Goal: Task Accomplishment & Management: Use online tool/utility

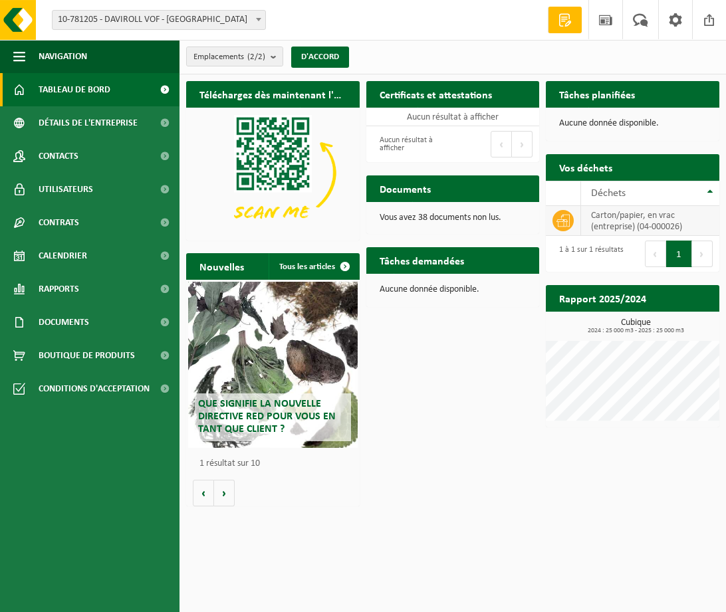
click at [634, 222] on font "carton/papier, en vrac (entreprise) (04-000026)" at bounding box center [636, 221] width 91 height 21
click at [560, 222] on icon at bounding box center [562, 220] width 13 height 13
click at [707, 191] on th "Déchets" at bounding box center [650, 193] width 138 height 25
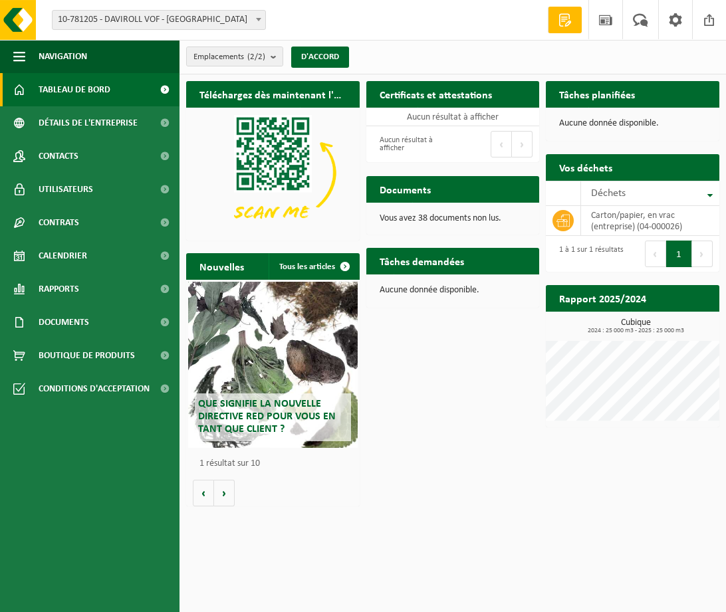
click at [606, 126] on font "Aucune donnée disponible." at bounding box center [609, 123] width 100 height 10
click at [622, 124] on font "Aucune donnée disponible." at bounding box center [609, 123] width 100 height 10
click at [257, 20] on b at bounding box center [258, 19] width 5 height 3
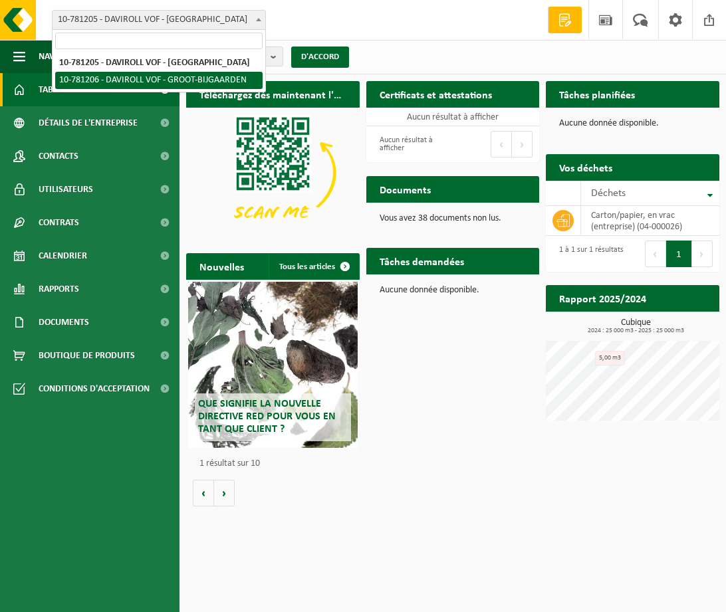
select select "26259"
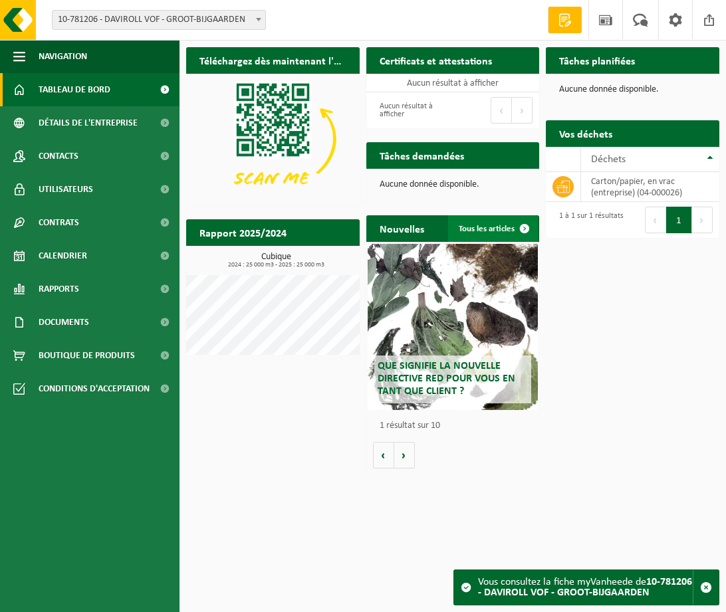
click at [505, 227] on font "Tous les articles" at bounding box center [487, 229] width 56 height 9
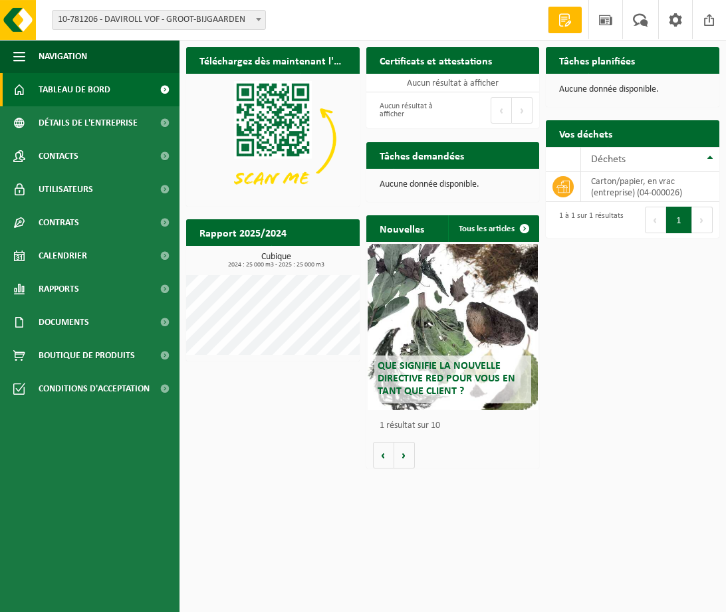
click at [673, 142] on div "Vos déchets Demande de collecte" at bounding box center [633, 133] width 174 height 27
click at [713, 159] on th "Déchets" at bounding box center [650, 159] width 138 height 25
click at [402, 459] on button "Suivant" at bounding box center [404, 456] width 21 height 27
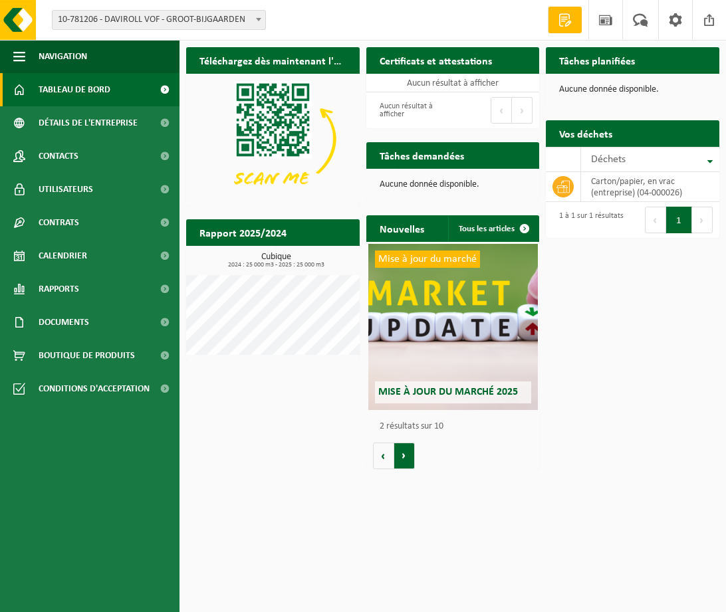
click at [402, 459] on button "Suivant" at bounding box center [404, 456] width 21 height 27
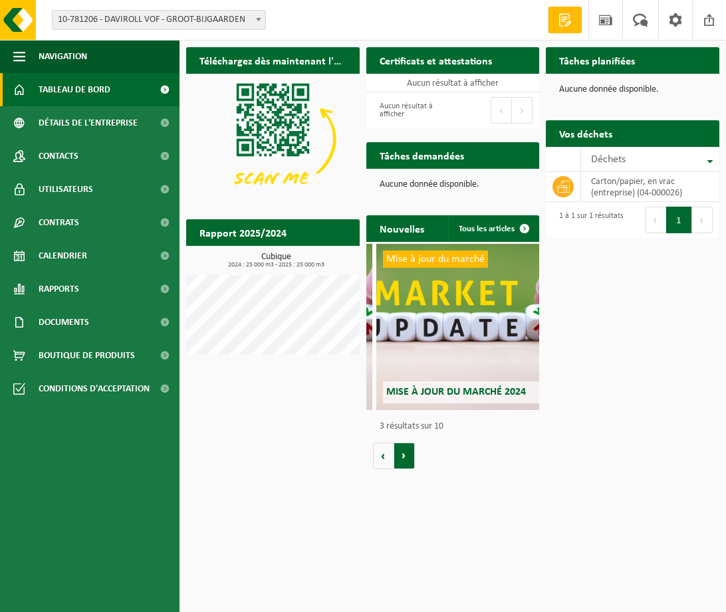
scroll to position [0, 346]
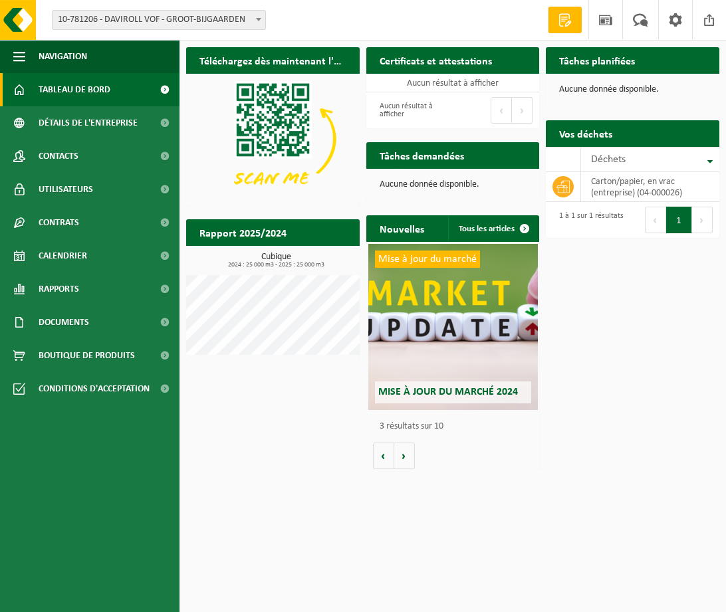
click at [439, 158] on font "Tâches demandées" at bounding box center [422, 157] width 84 height 11
click at [450, 182] on font "Aucune donnée disponible." at bounding box center [430, 185] width 100 height 10
click at [485, 156] on div "Tâches demandées Afficher les tâches demandées" at bounding box center [453, 155] width 174 height 27
click at [562, 184] on icon at bounding box center [562, 186] width 13 height 13
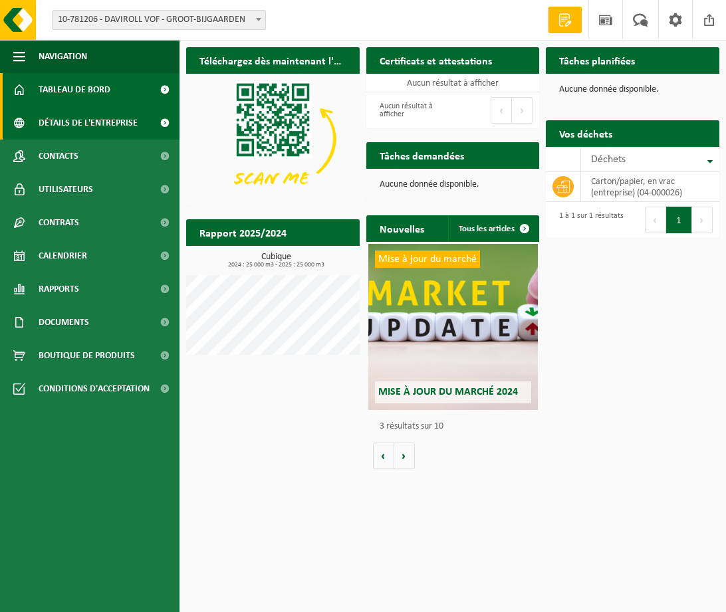
click at [81, 122] on font "Détails de l'entreprise" at bounding box center [88, 123] width 99 height 10
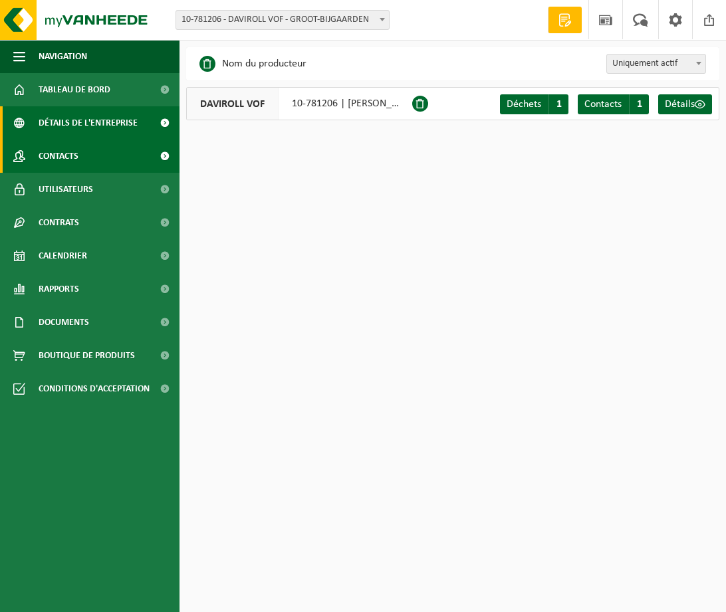
click at [73, 154] on font "Contacts" at bounding box center [59, 157] width 40 height 10
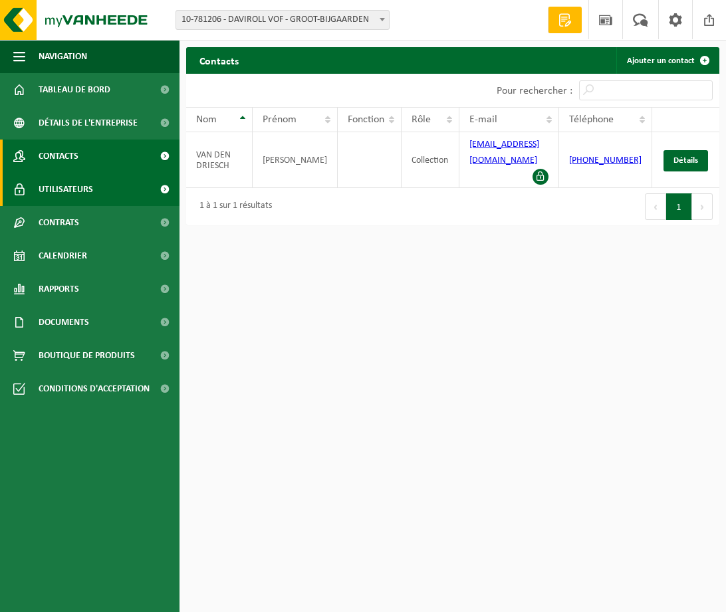
click at [78, 193] on font "Utilisateurs" at bounding box center [66, 190] width 55 height 10
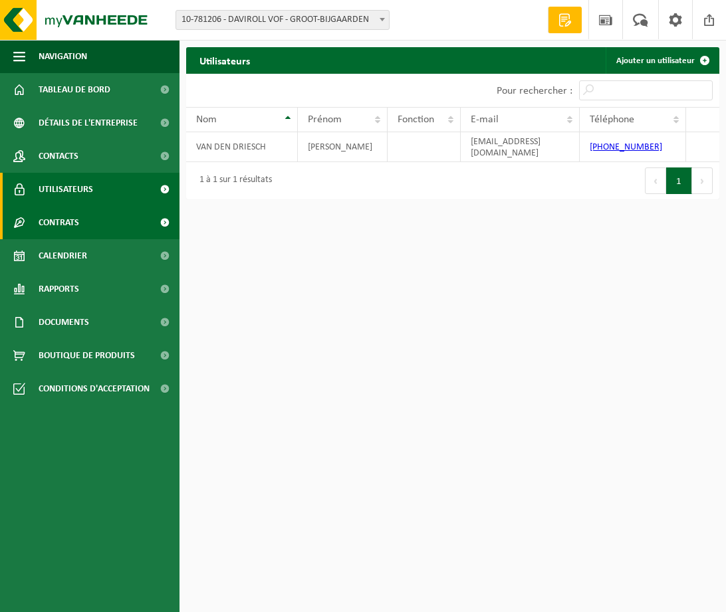
click at [75, 217] on span "Contrats" at bounding box center [59, 222] width 41 height 33
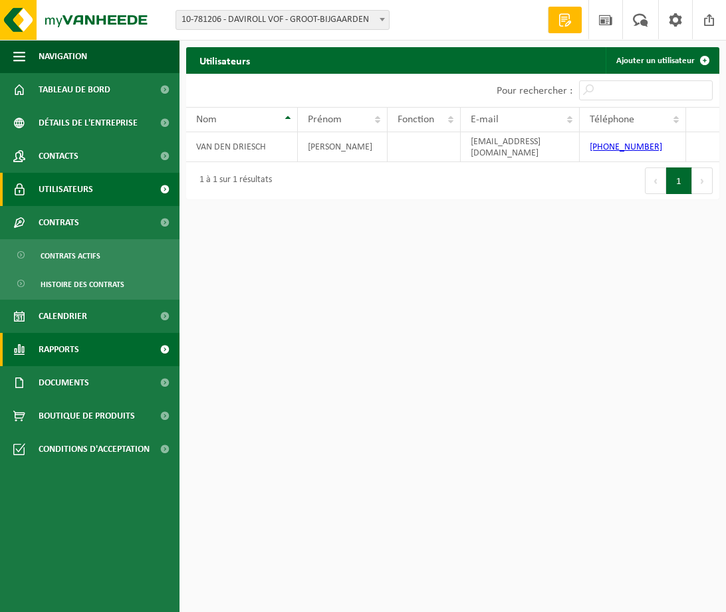
click at [70, 350] on font "Rapports" at bounding box center [59, 350] width 41 height 10
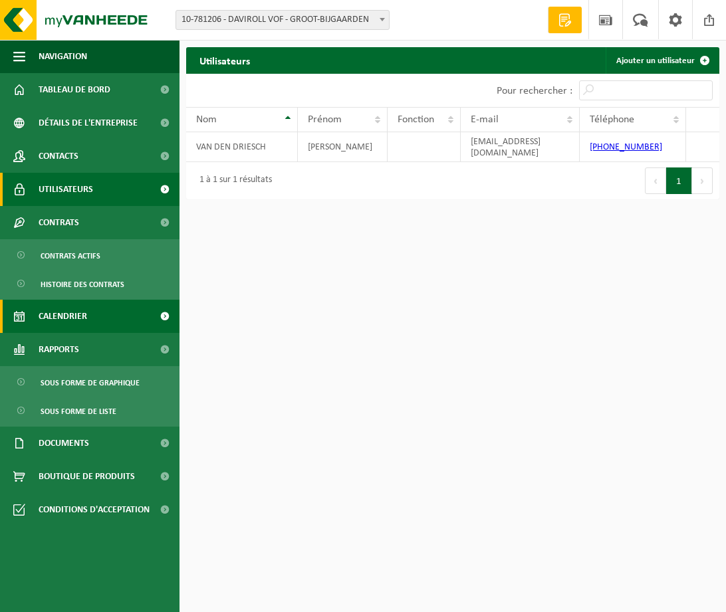
click at [72, 322] on span "Calendrier" at bounding box center [63, 316] width 49 height 33
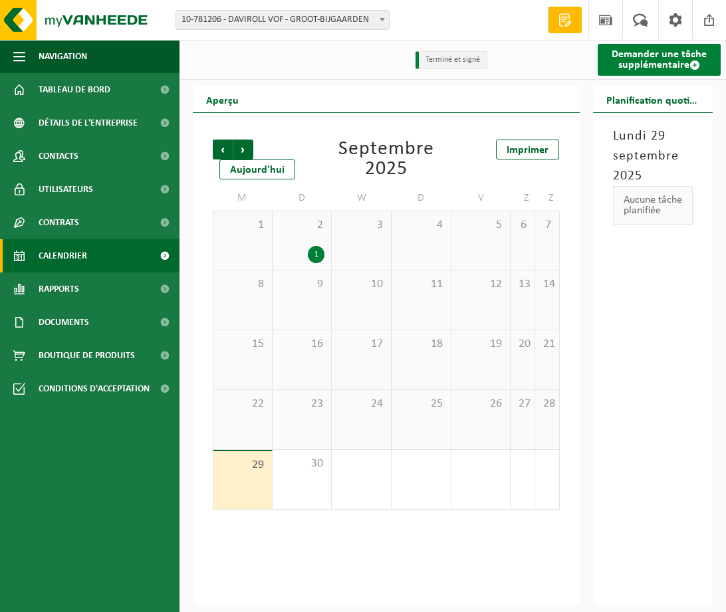
click at [656, 60] on font "Demander une tâche supplémentaire" at bounding box center [659, 59] width 95 height 21
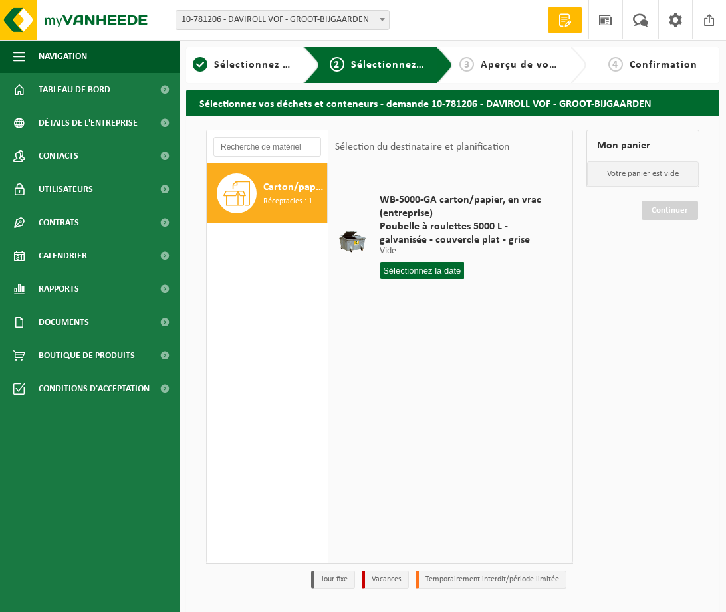
click at [420, 273] on input "text" at bounding box center [422, 271] width 84 height 17
click at [416, 439] on font "30" at bounding box center [417, 444] width 11 height 11
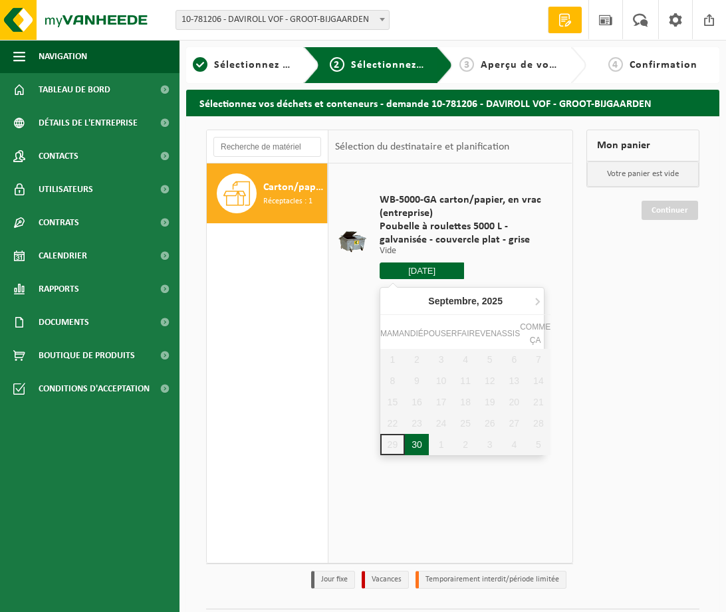
type input "Van [DATE]"
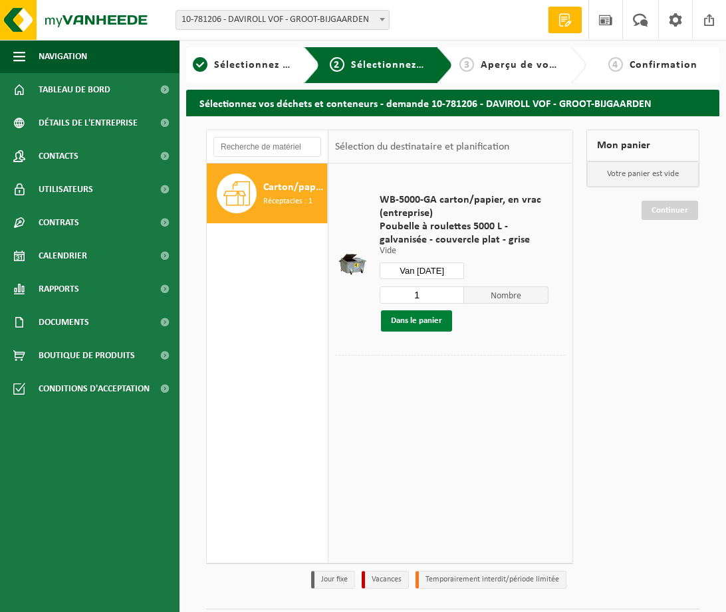
click at [421, 322] on font "Dans le panier" at bounding box center [416, 320] width 51 height 9
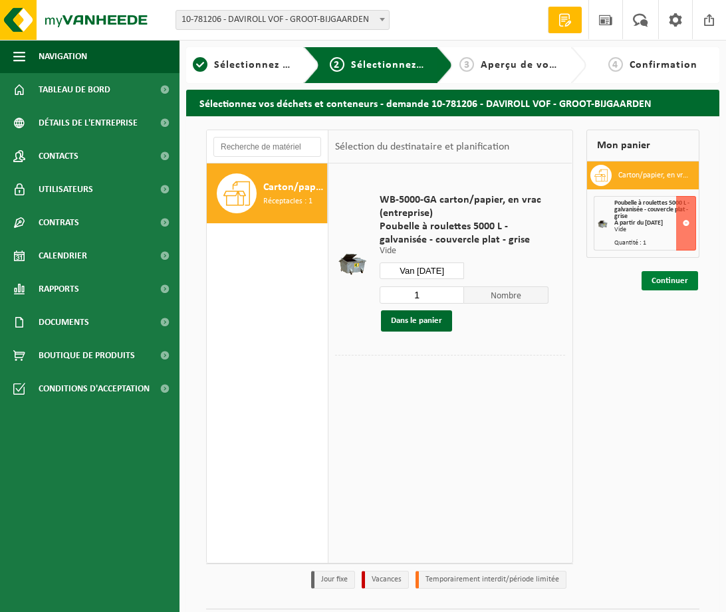
click at [666, 280] on font "Continuer" at bounding box center [670, 281] width 37 height 9
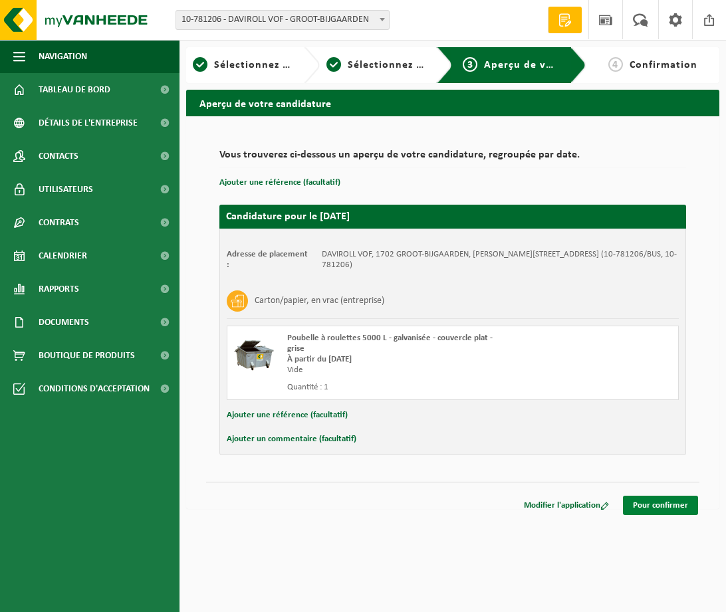
click at [663, 501] on font "Pour confirmer" at bounding box center [660, 505] width 55 height 9
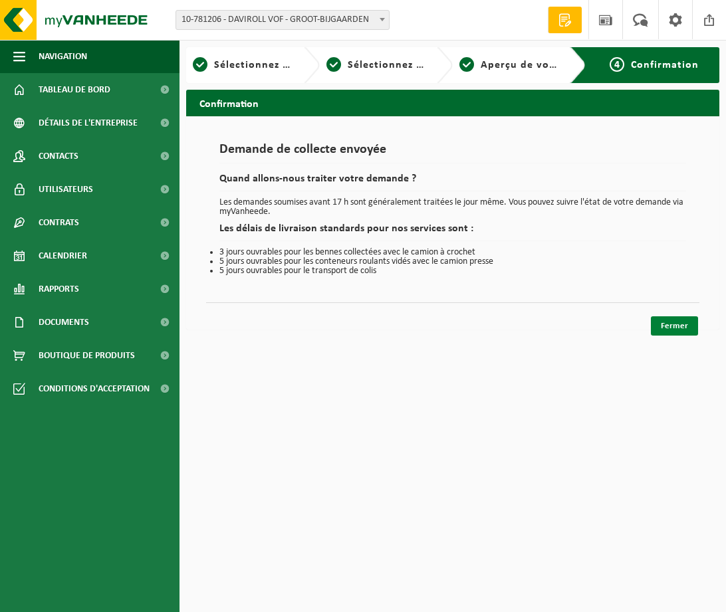
click at [678, 327] on font "Fermer" at bounding box center [674, 326] width 27 height 9
